Goal: Navigation & Orientation: Find specific page/section

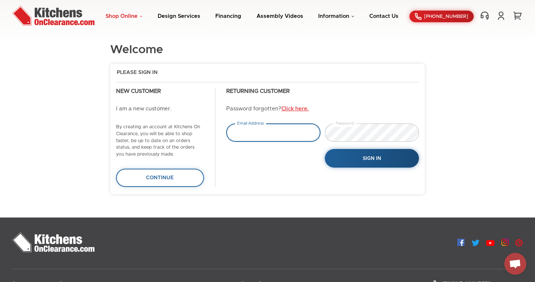
type input "info@sobekitchens.com"
click at [142, 14] on link "Shop Online" at bounding box center [123, 16] width 37 height 5
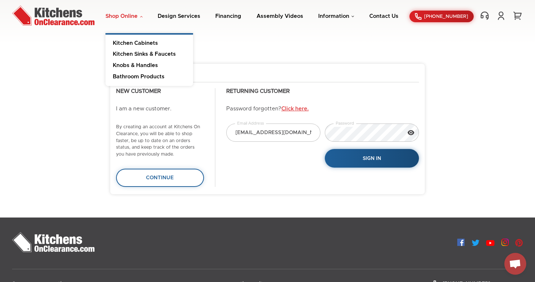
click at [238, 49] on div "Welcome" at bounding box center [267, 54] width 315 height 20
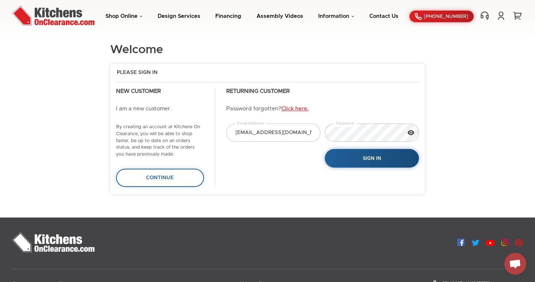
click at [85, 27] on div at bounding box center [53, 16] width 82 height 22
click at [80, 24] on img at bounding box center [53, 15] width 82 height 20
click at [237, 16] on link "Financing" at bounding box center [228, 16] width 26 height 5
